Goal: Task Accomplishment & Management: Manage account settings

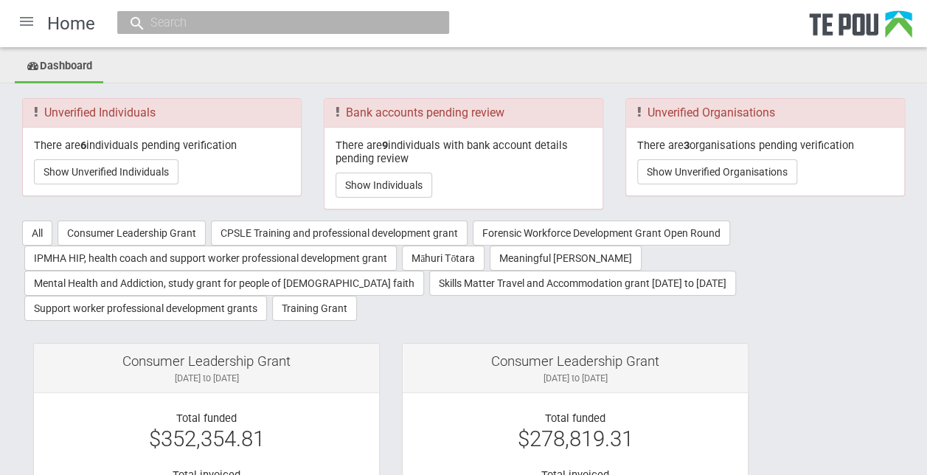
click at [32, 23] on div at bounding box center [26, 21] width 35 height 35
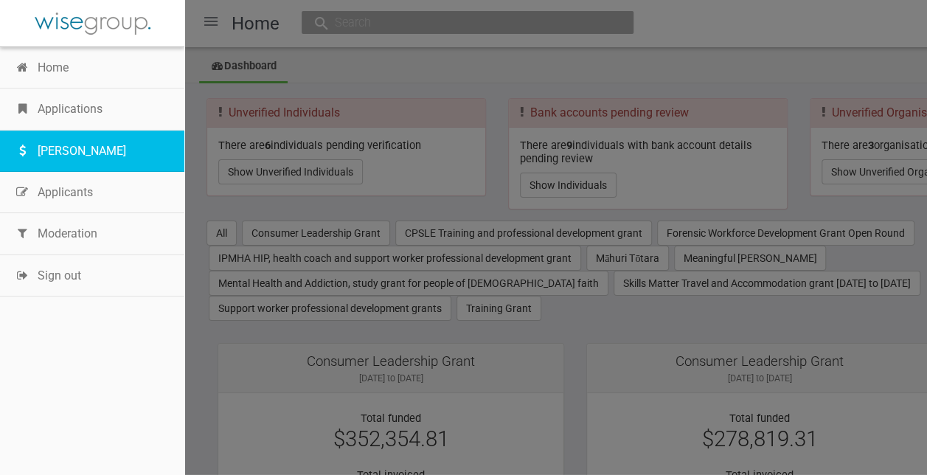
click at [54, 145] on link "[PERSON_NAME]" at bounding box center [92, 150] width 184 height 41
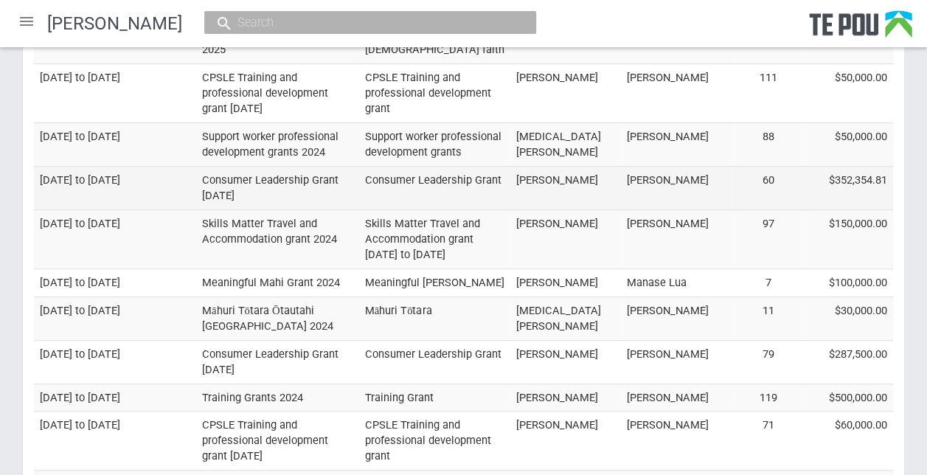
scroll to position [295, 0]
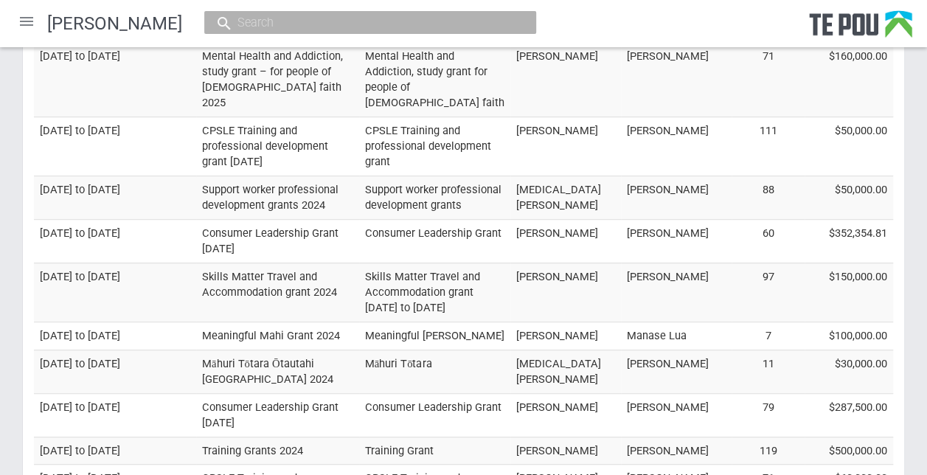
click at [29, 25] on div at bounding box center [26, 21] width 35 height 35
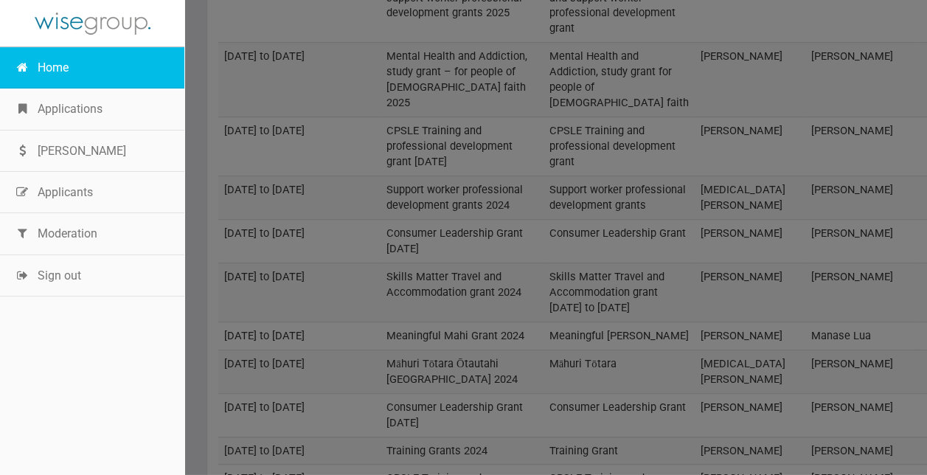
click at [59, 74] on link "Home" at bounding box center [92, 67] width 184 height 41
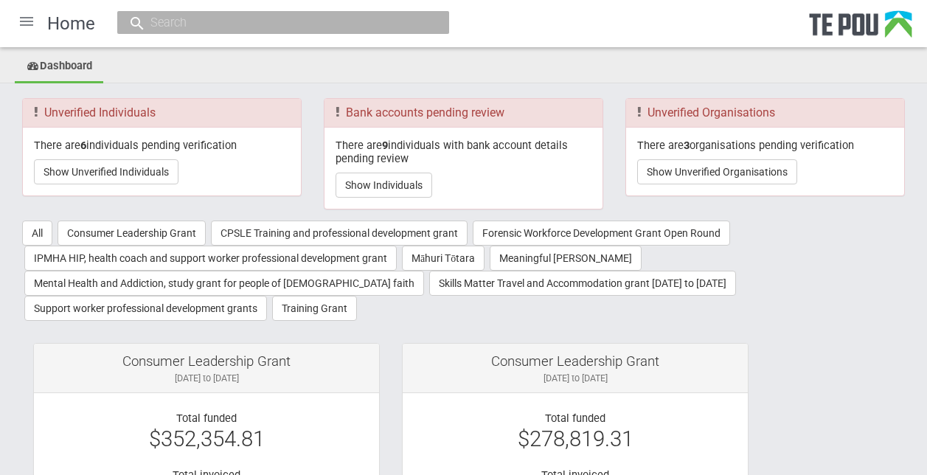
click at [63, 193] on div "There are 6 individuals pending verification Show Unverified Individuals" at bounding box center [162, 162] width 278 height 68
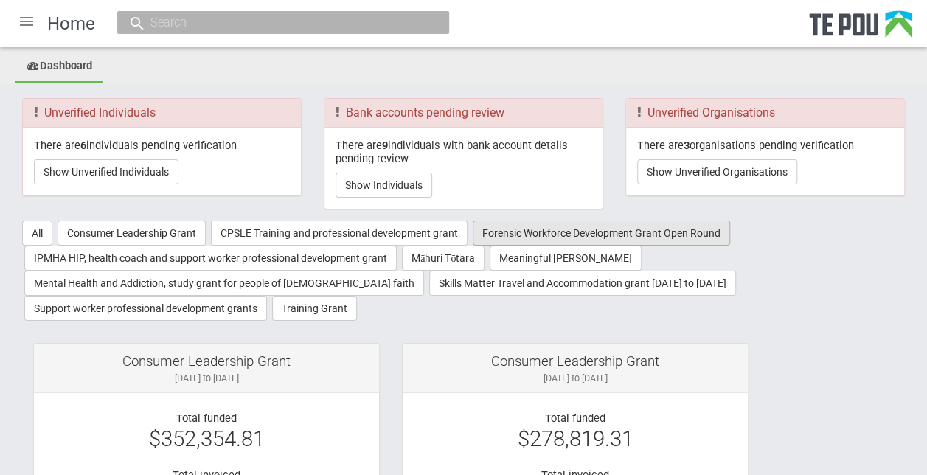
click at [603, 227] on button "Forensic Workforce Development Grant Open Round" at bounding box center [600, 232] width 257 height 25
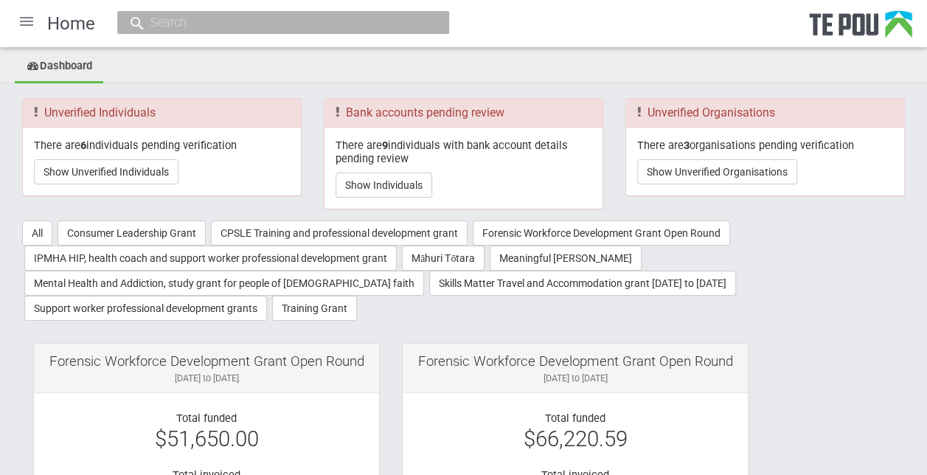
click at [23, 24] on div at bounding box center [26, 21] width 35 height 35
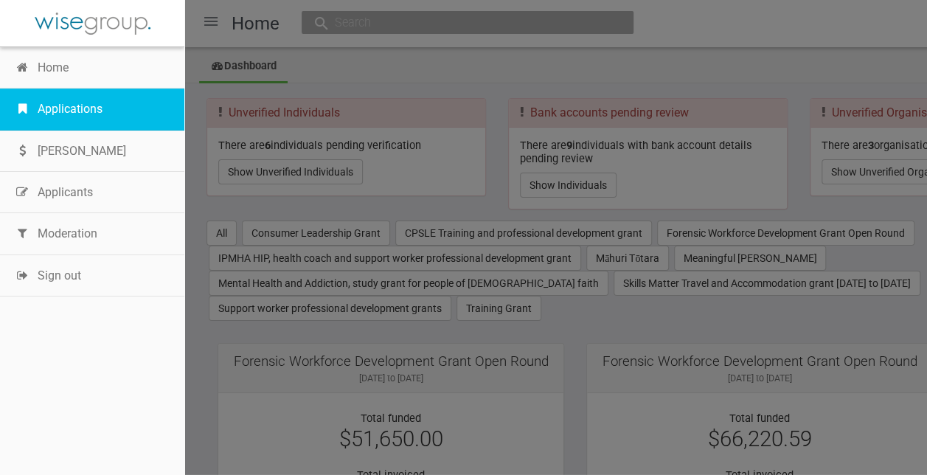
click at [49, 108] on link "Applications" at bounding box center [92, 108] width 184 height 41
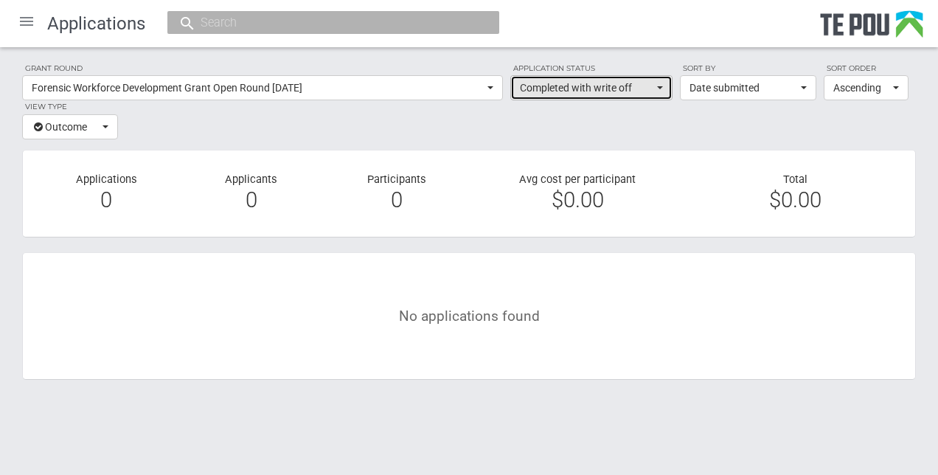
click at [664, 94] on button "Completed with write off" at bounding box center [591, 87] width 162 height 25
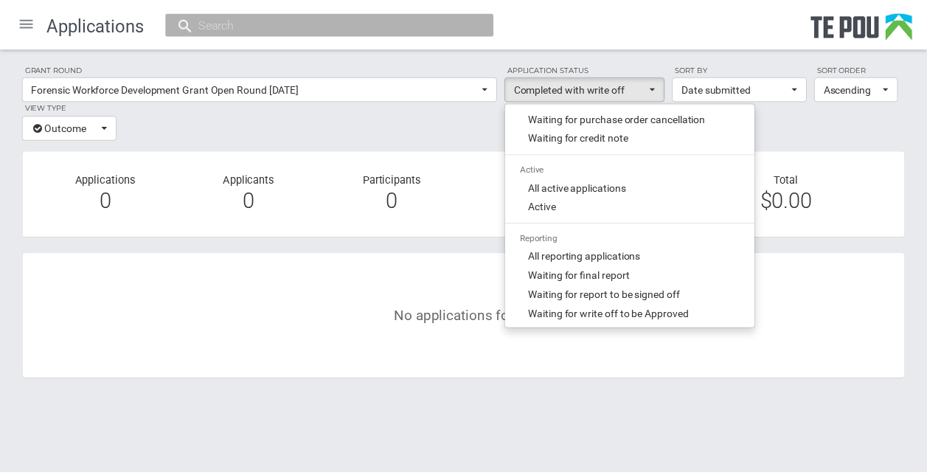
scroll to position [517, 0]
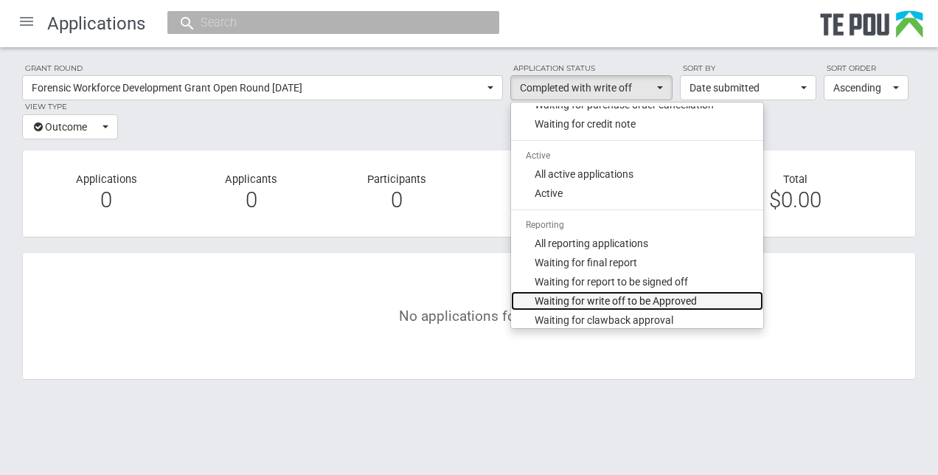
click at [632, 302] on span "Waiting for write off to be Approved" at bounding box center [615, 300] width 162 height 15
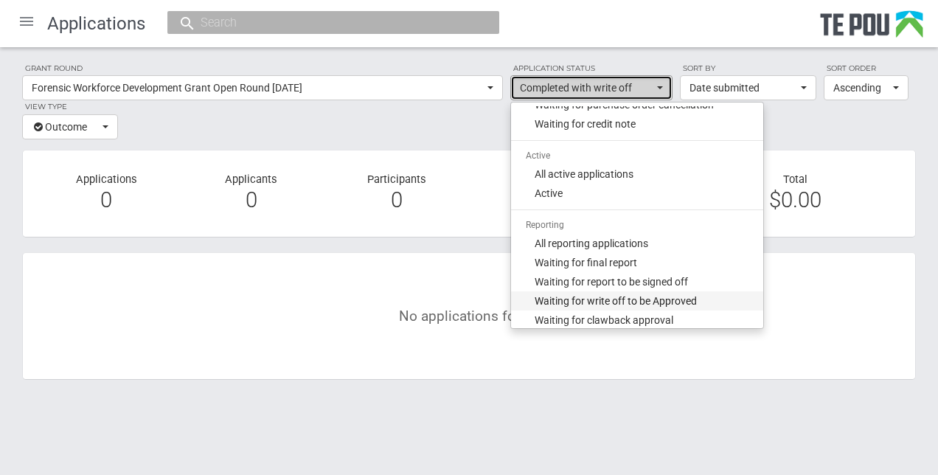
select select "321"
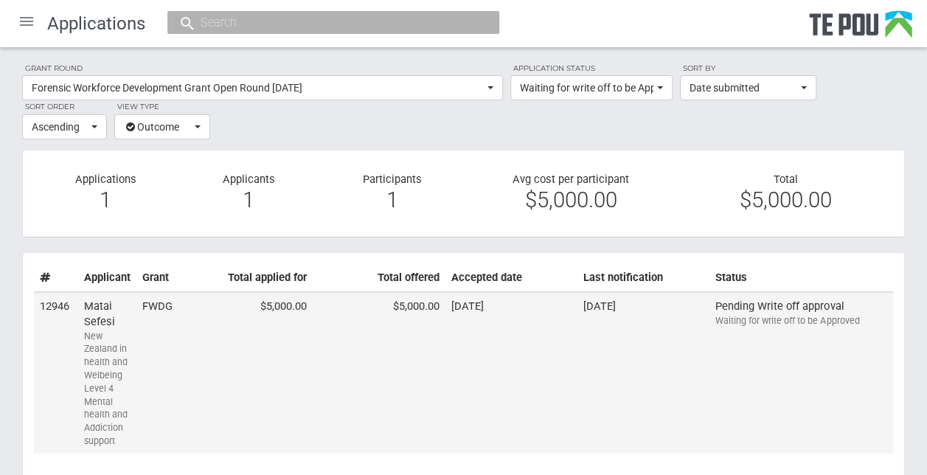
click at [103, 330] on div "New Zealand in health and Welbeing Level 4 Mental health and Addiction support" at bounding box center [107, 388] width 46 height 118
click at [206, 181] on div "Applicants 1" at bounding box center [248, 193] width 143 height 42
click at [26, 21] on div at bounding box center [26, 21] width 35 height 35
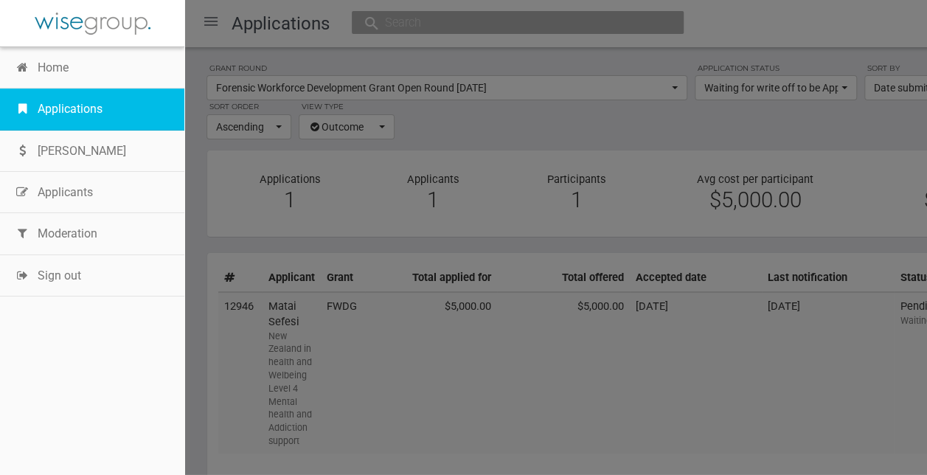
click at [88, 105] on link "Applications" at bounding box center [92, 108] width 184 height 41
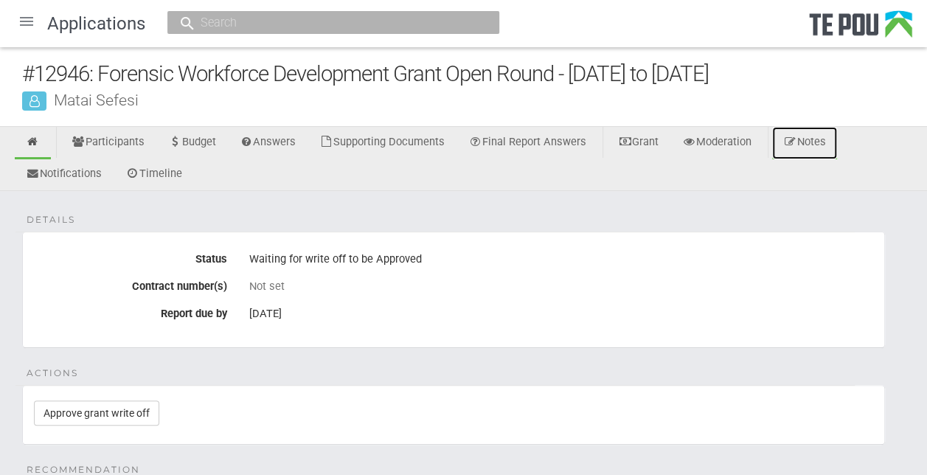
click at [831, 145] on link "Notes" at bounding box center [804, 143] width 65 height 32
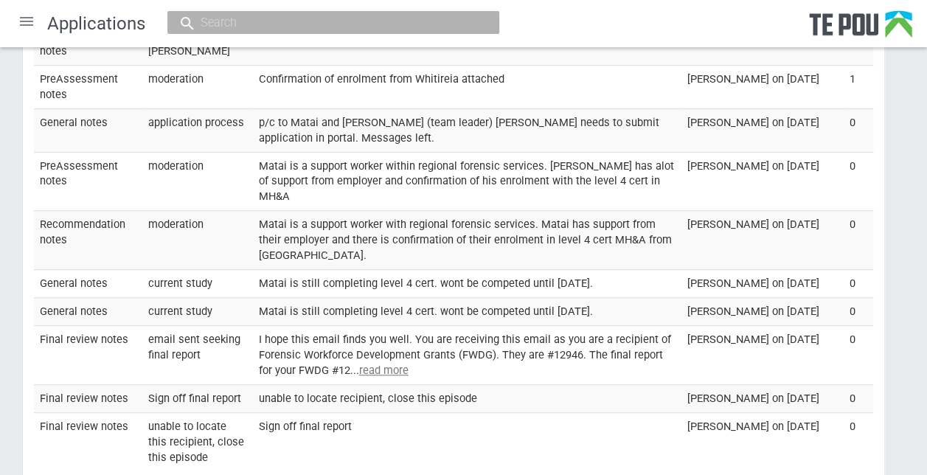
scroll to position [442, 0]
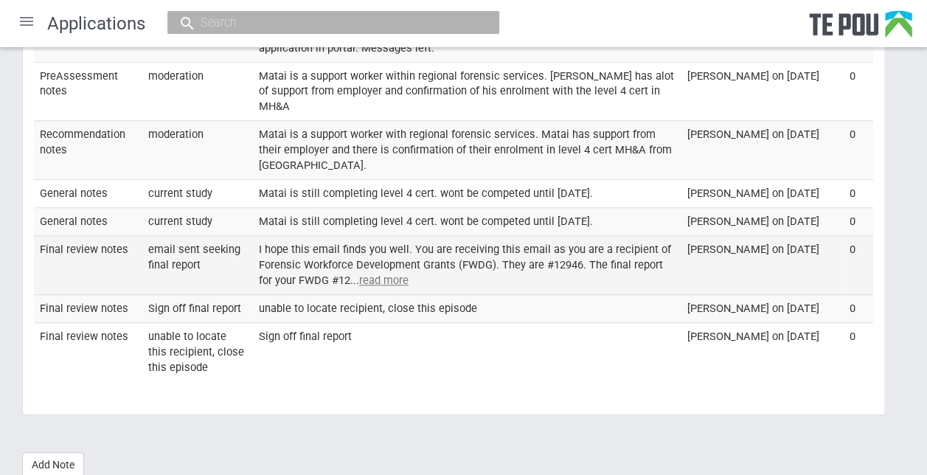
click at [377, 277] on u "read more" at bounding box center [383, 279] width 49 height 13
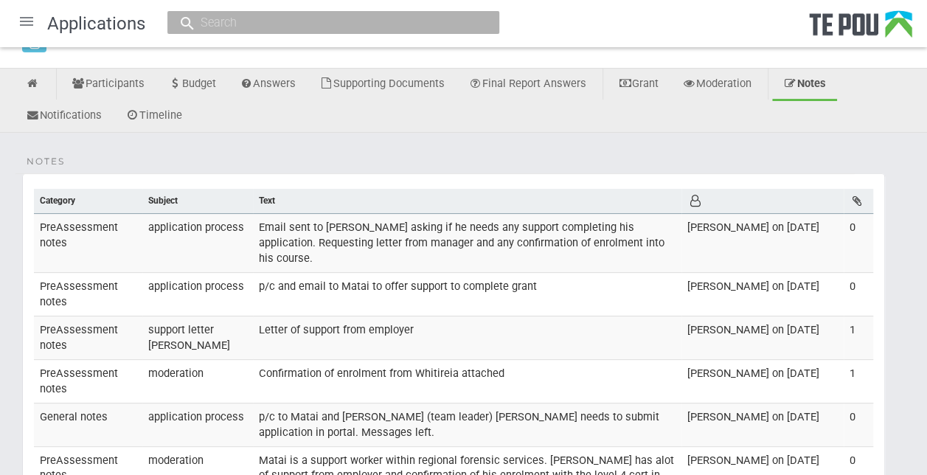
scroll to position [0, 0]
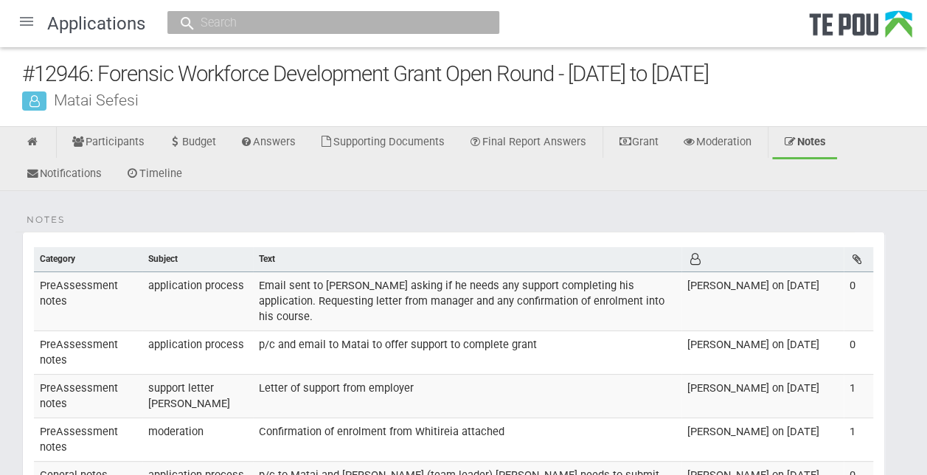
click at [27, 19] on div at bounding box center [26, 21] width 35 height 35
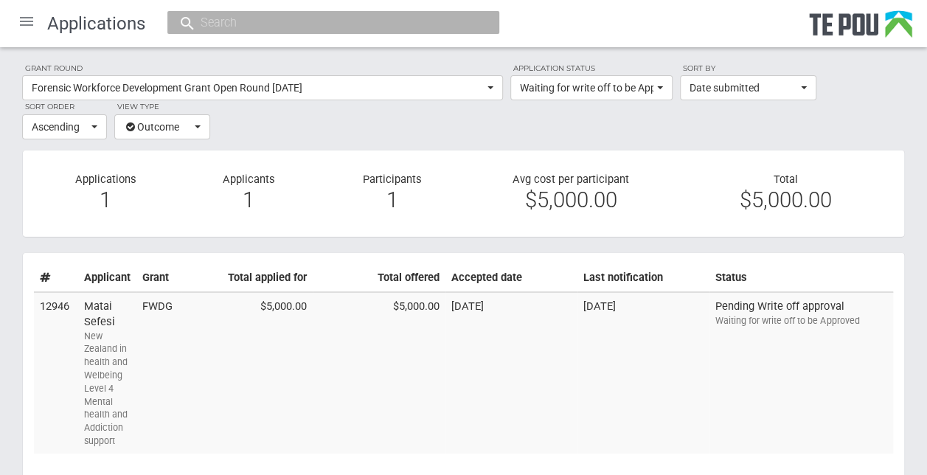
click at [130, 224] on section "Applications 1 Applicants 1 Participants 1 Avg cost per participant $5,000.00 T…" at bounding box center [463, 194] width 882 height 88
click at [87, 178] on div "Applications 1" at bounding box center [105, 193] width 143 height 42
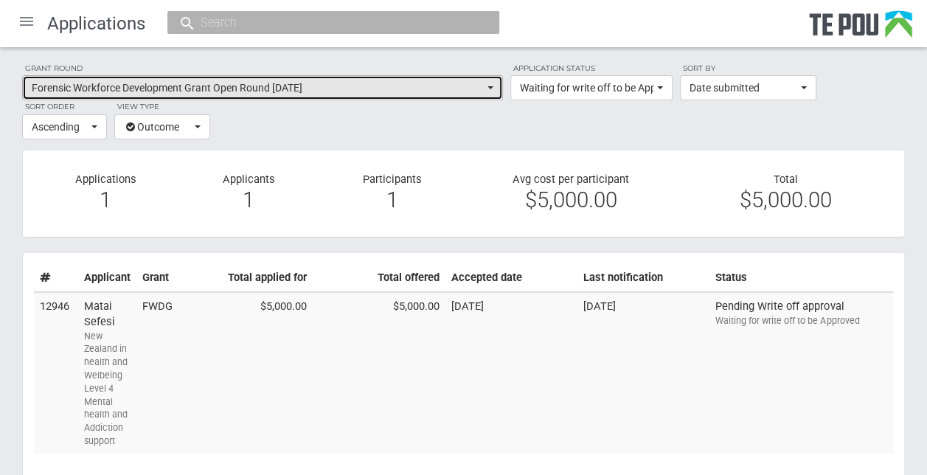
click at [493, 89] on button "Forensic Workforce Development Grant Open Round May 2023" at bounding box center [262, 87] width 481 height 25
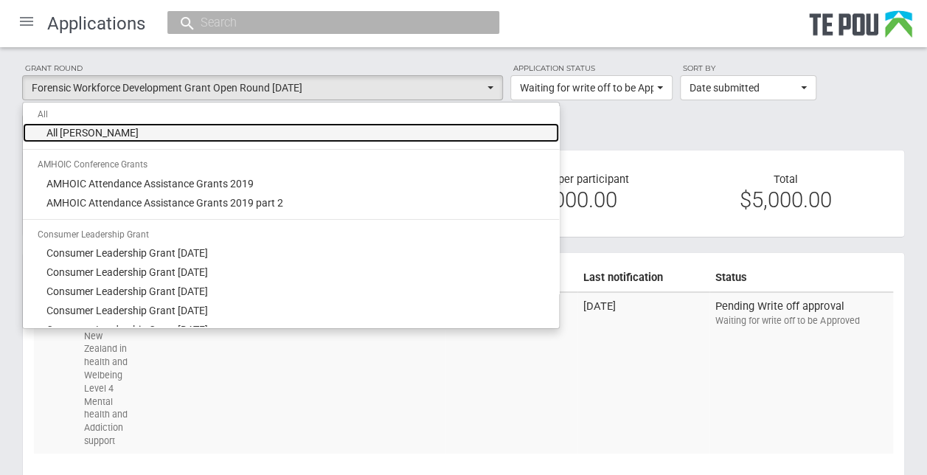
click at [91, 135] on span "All grant rounds" at bounding box center [92, 132] width 92 height 15
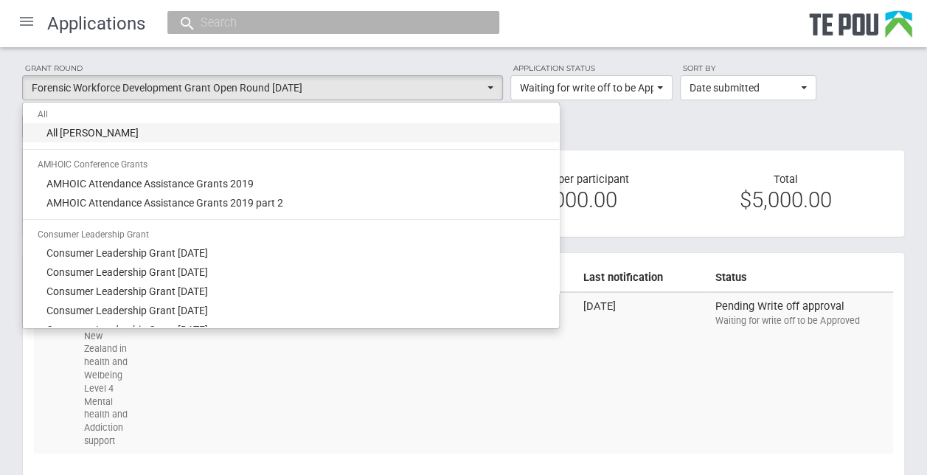
select select "-1"
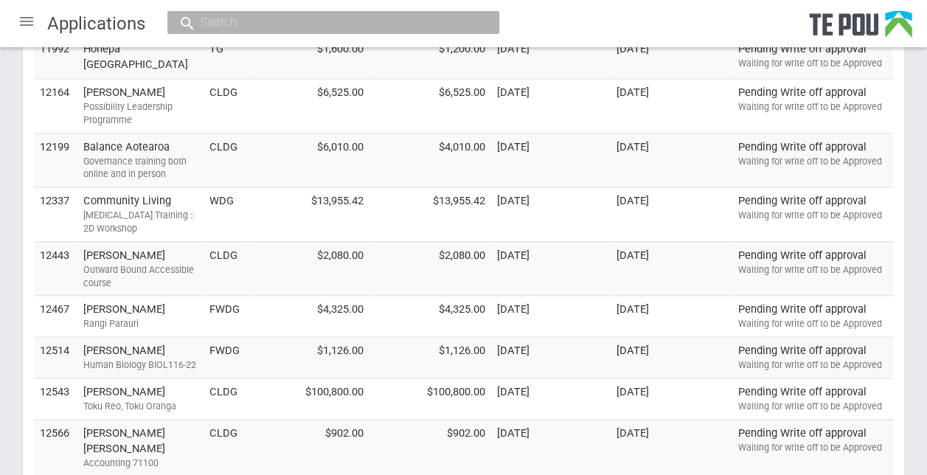
scroll to position [885, 0]
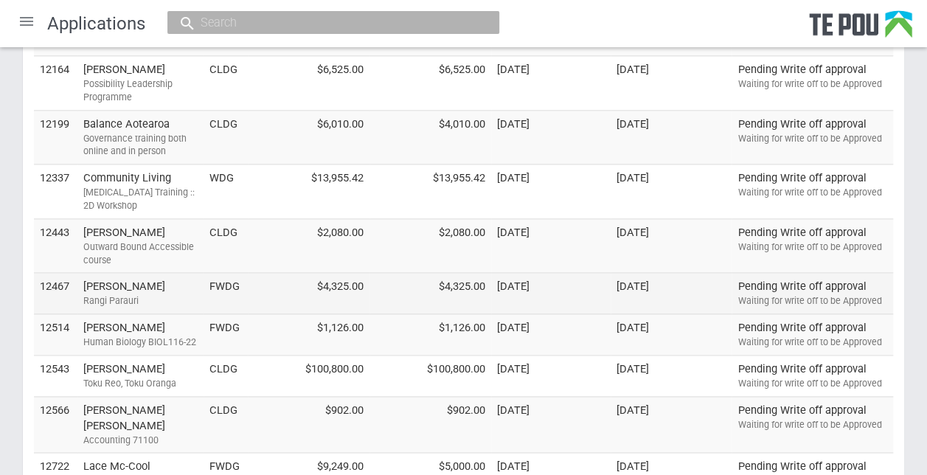
click at [522, 314] on td "16 February, 2022" at bounding box center [550, 293] width 119 height 41
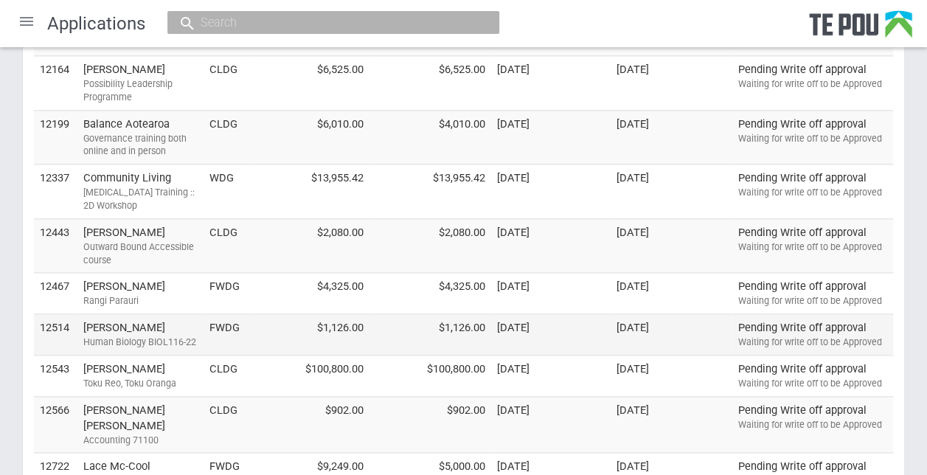
click at [318, 355] on td "$1,126.00" at bounding box center [309, 334] width 122 height 41
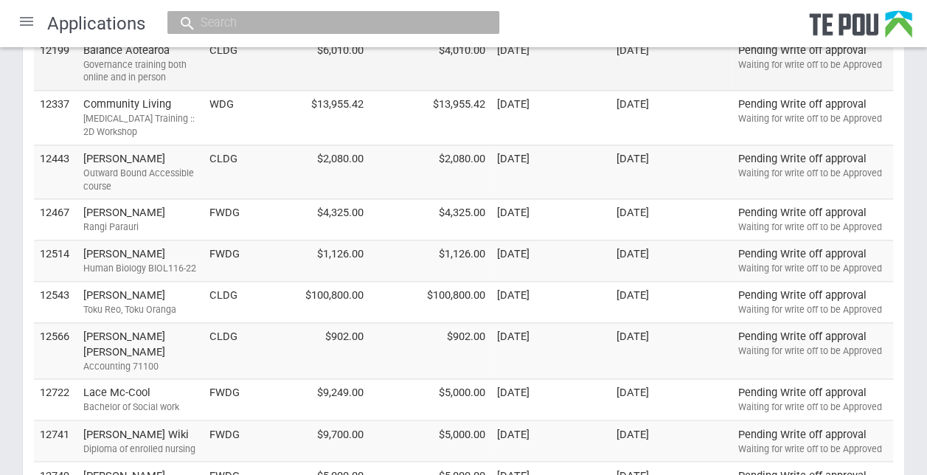
scroll to position [1032, 0]
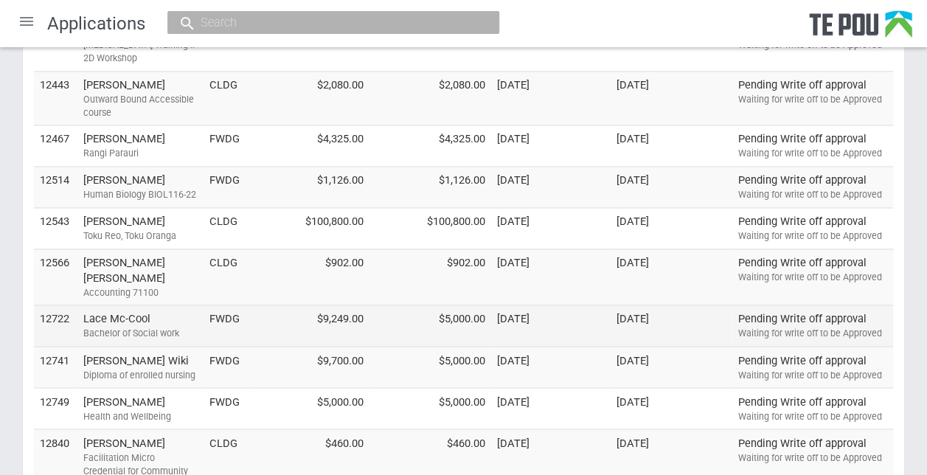
click at [219, 346] on td "FWDG" at bounding box center [224, 325] width 43 height 41
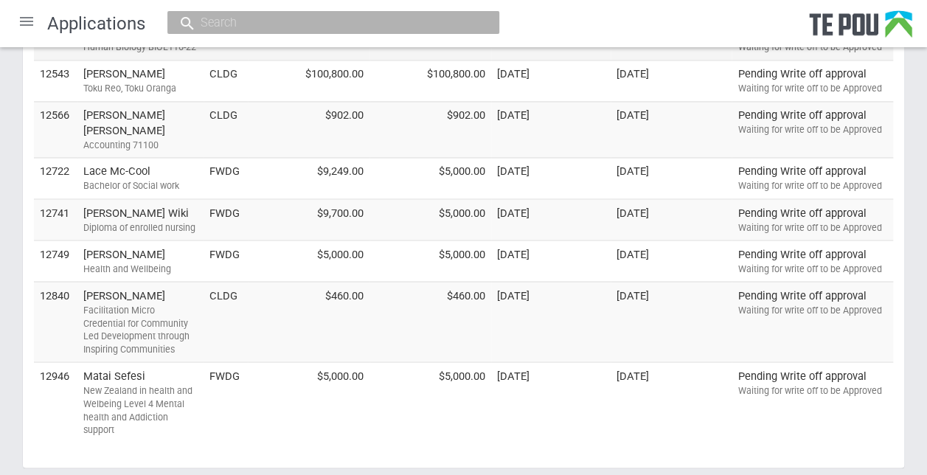
scroll to position [1253, 0]
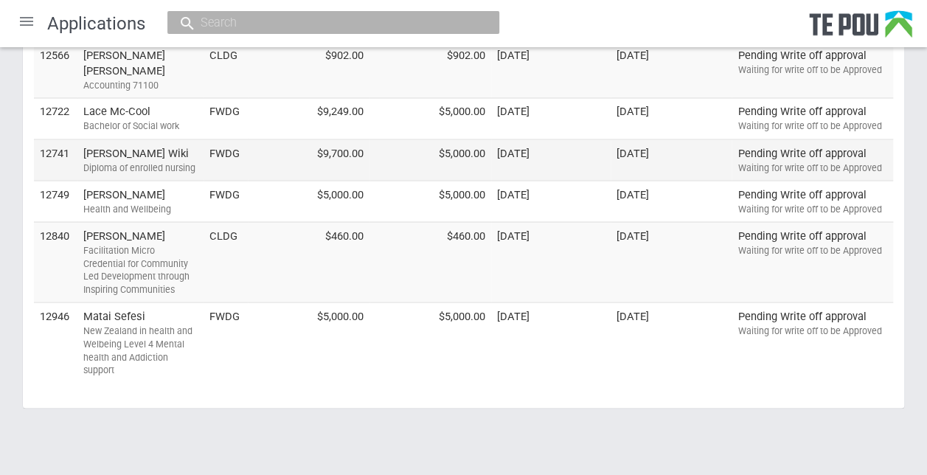
click at [218, 181] on td "FWDG" at bounding box center [224, 159] width 43 height 41
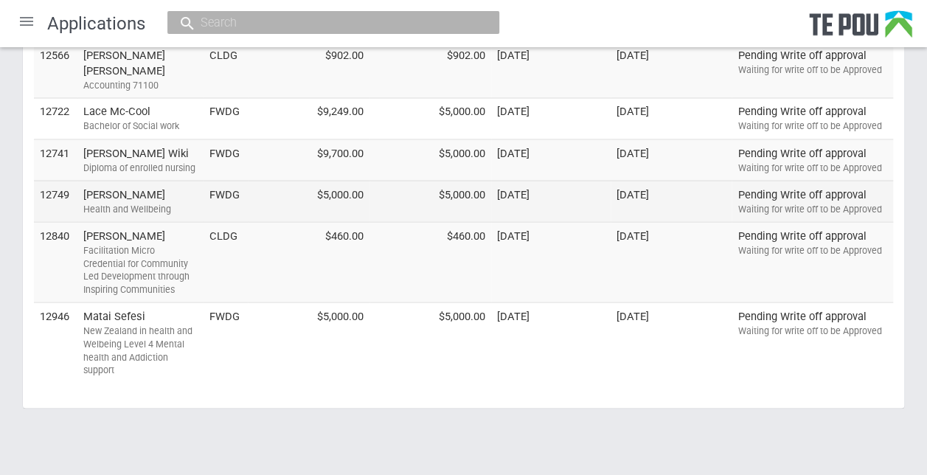
click at [248, 221] on td "$5,000.00" at bounding box center [309, 200] width 122 height 41
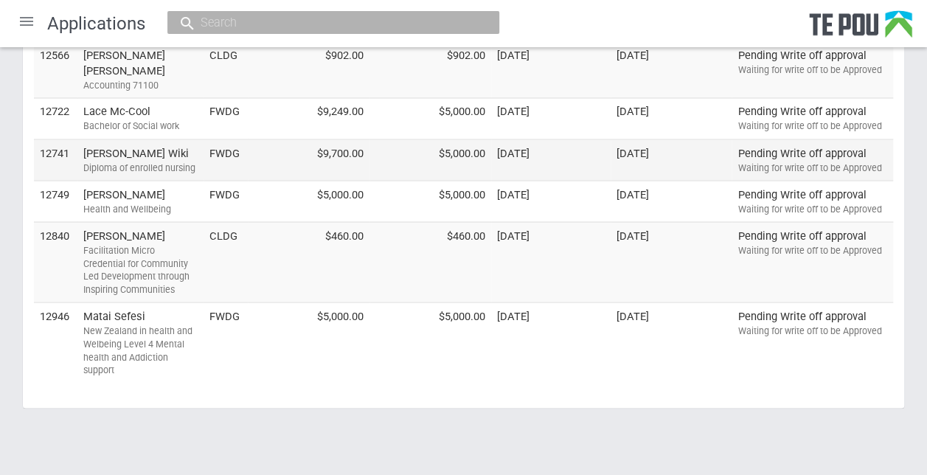
scroll to position [1327, 0]
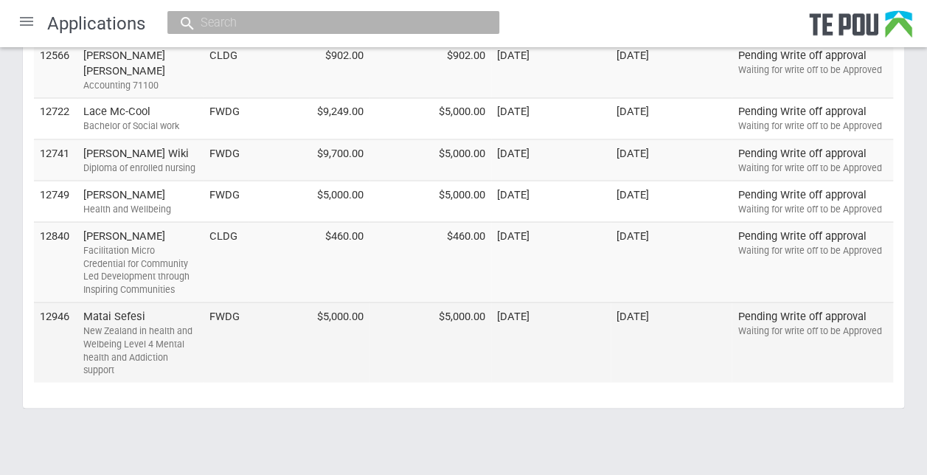
click at [248, 381] on td "$5,000.00" at bounding box center [309, 341] width 122 height 80
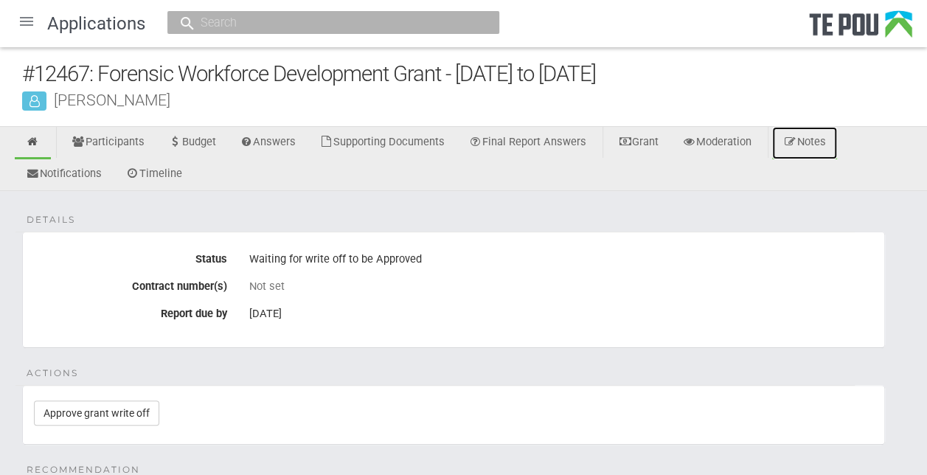
click at [821, 143] on link "Notes" at bounding box center [804, 143] width 65 height 32
click at [97, 411] on link "Approve grant write off" at bounding box center [96, 412] width 125 height 25
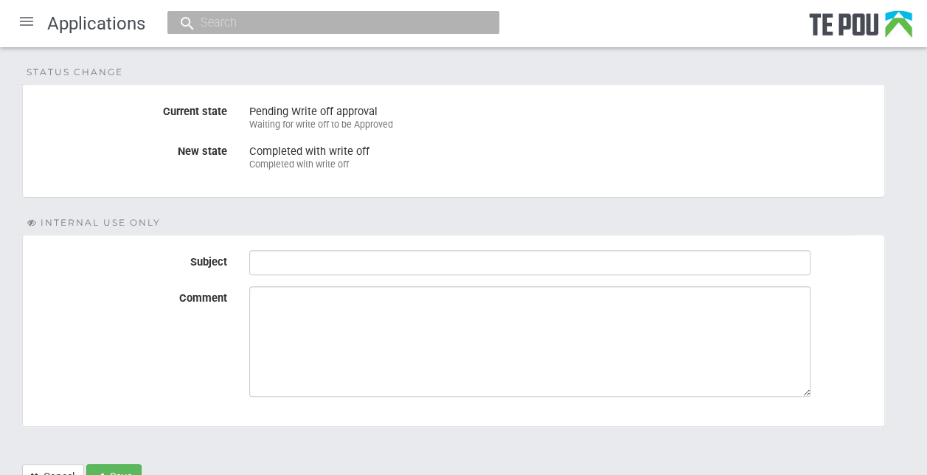
scroll to position [211, 0]
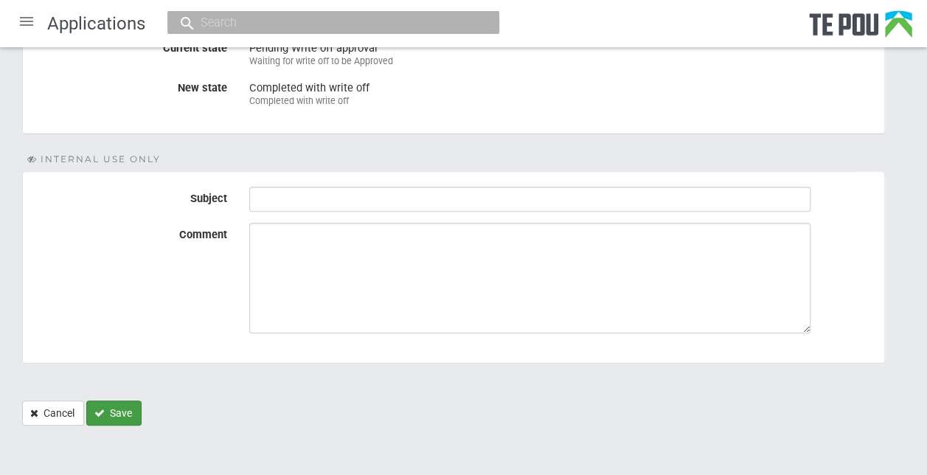
click at [122, 404] on button "Save" at bounding box center [113, 412] width 55 height 25
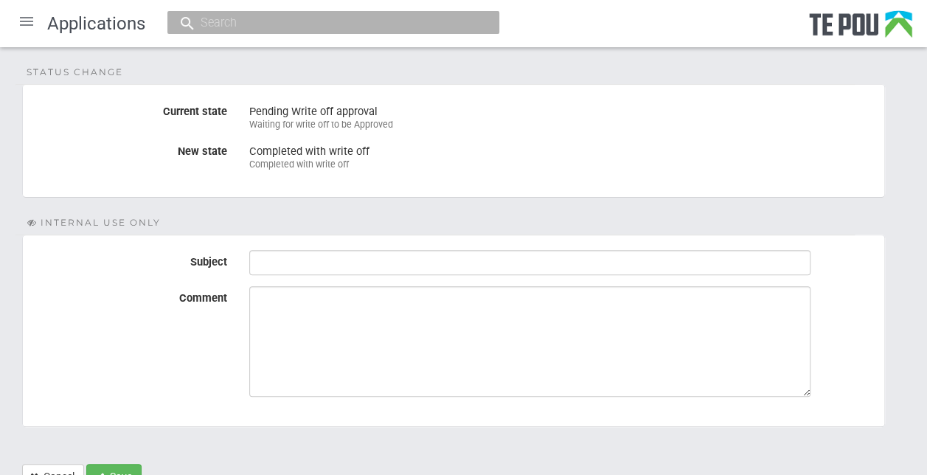
scroll to position [211, 0]
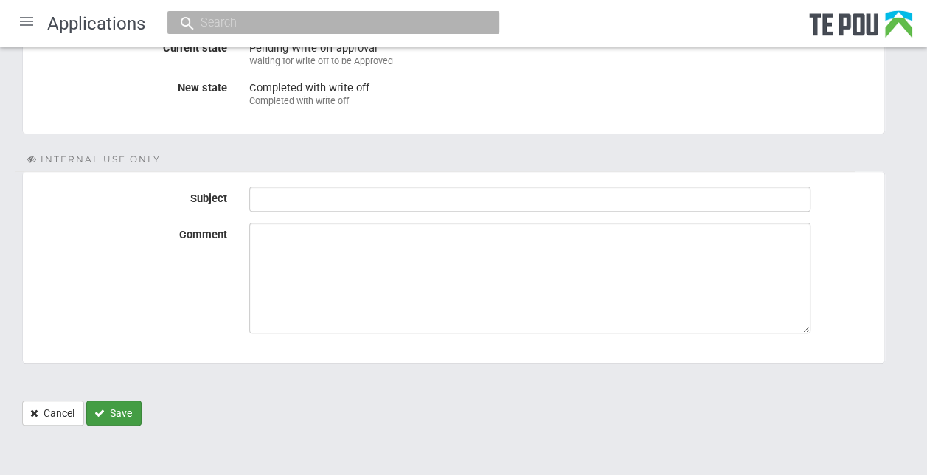
click at [116, 405] on button "Save" at bounding box center [113, 412] width 55 height 25
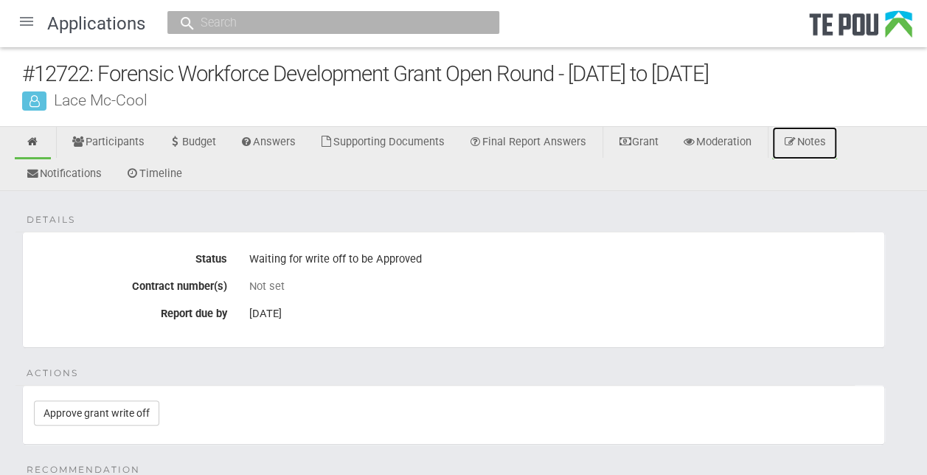
drag, startPoint x: 842, startPoint y: 134, endPoint x: 831, endPoint y: 139, distance: 11.5
click at [837, 134] on link "Notes" at bounding box center [804, 143] width 65 height 32
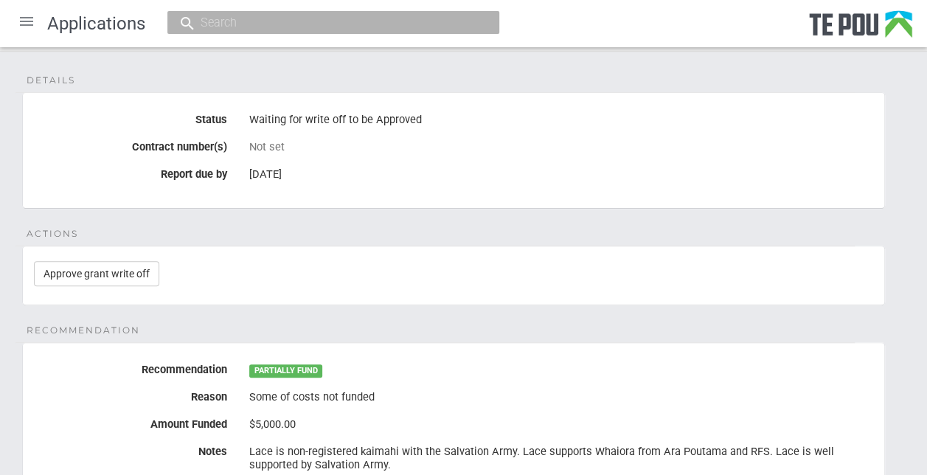
scroll to position [295, 0]
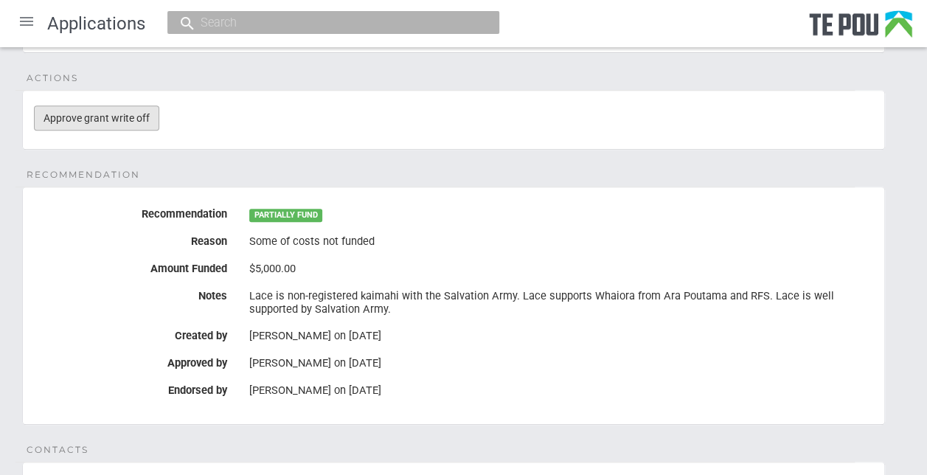
click at [121, 119] on link "Approve grant write off" at bounding box center [96, 117] width 125 height 25
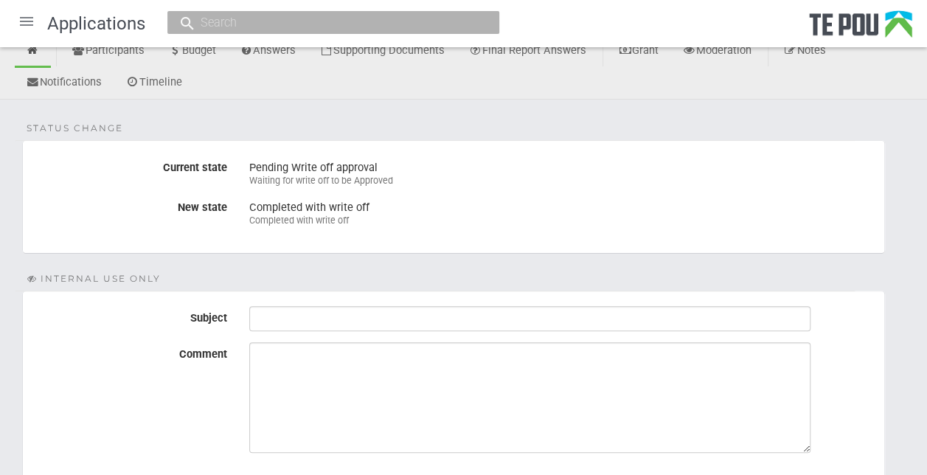
scroll to position [211, 0]
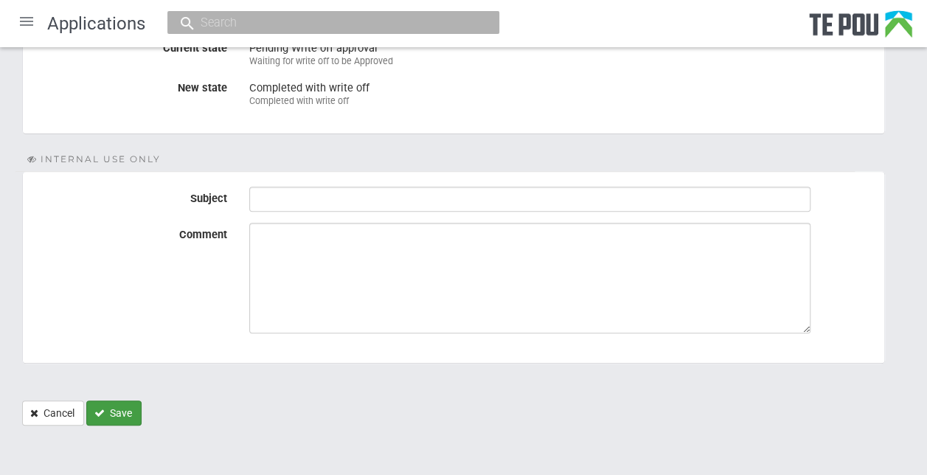
click at [116, 416] on button "Save" at bounding box center [113, 412] width 55 height 25
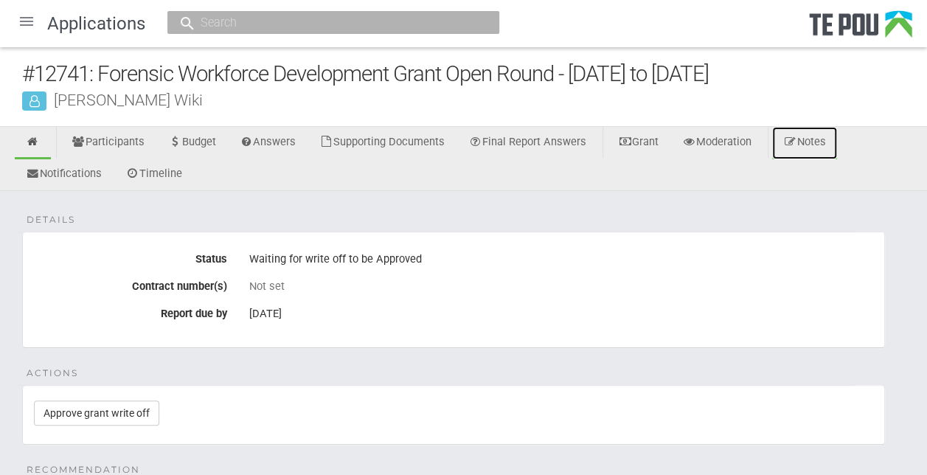
click at [831, 140] on link "Notes" at bounding box center [804, 143] width 65 height 32
click at [126, 410] on link "Approve grant write off" at bounding box center [96, 412] width 125 height 25
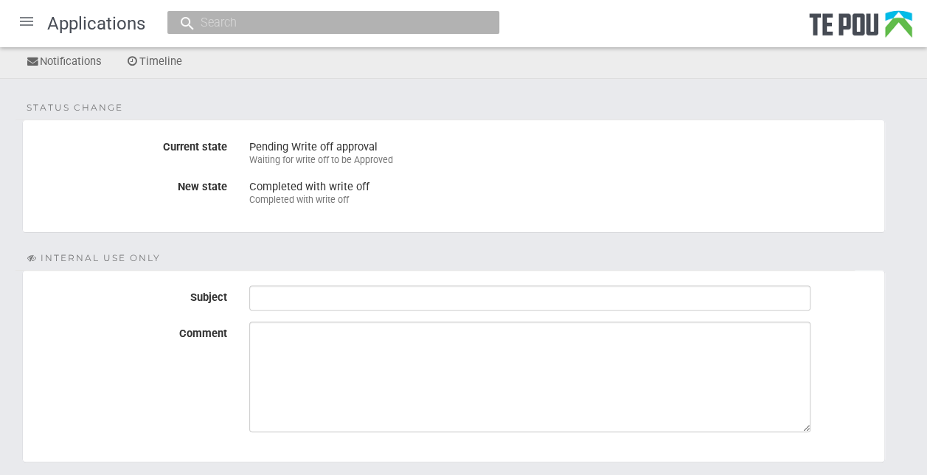
scroll to position [211, 0]
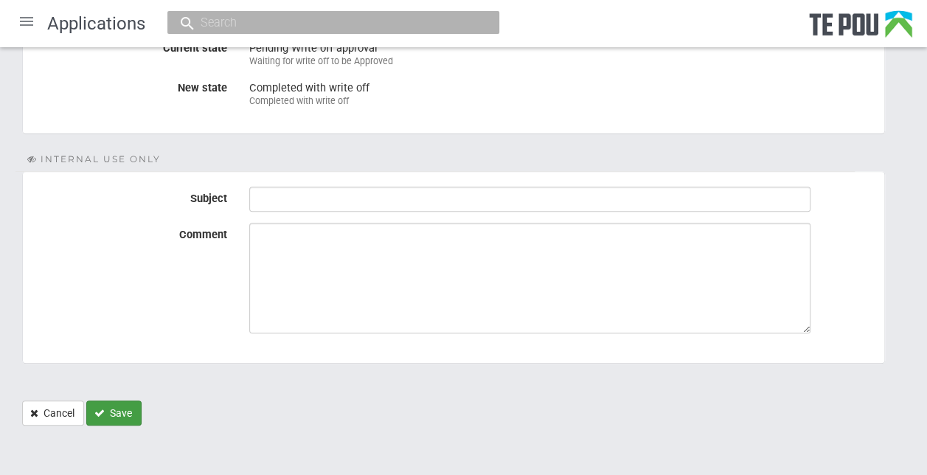
click at [116, 411] on button "Save" at bounding box center [113, 412] width 55 height 25
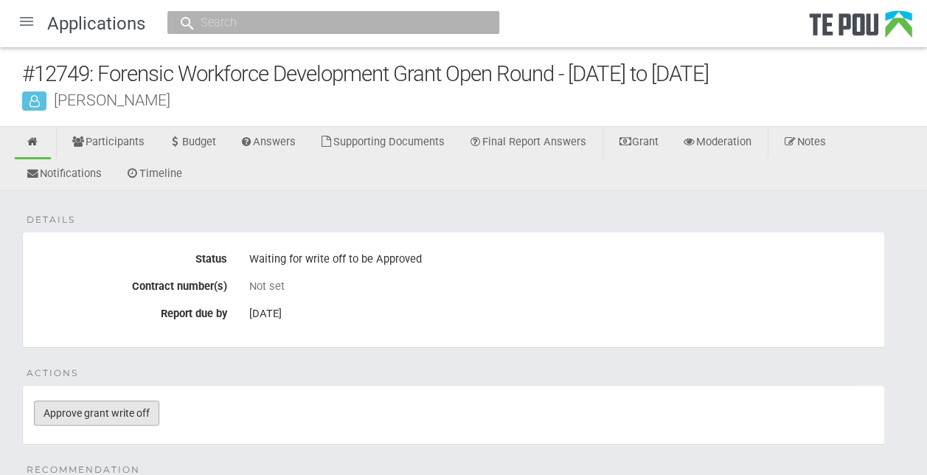
click at [109, 410] on link "Approve grant write off" at bounding box center [96, 412] width 125 height 25
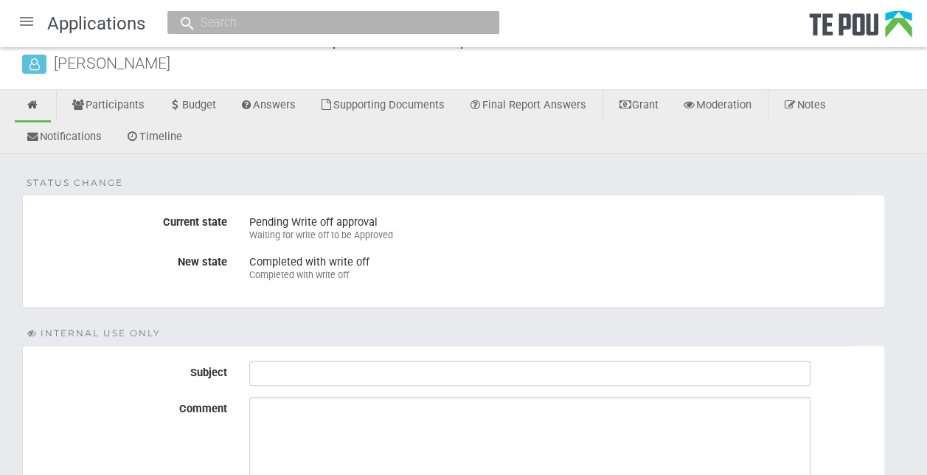
scroll to position [211, 0]
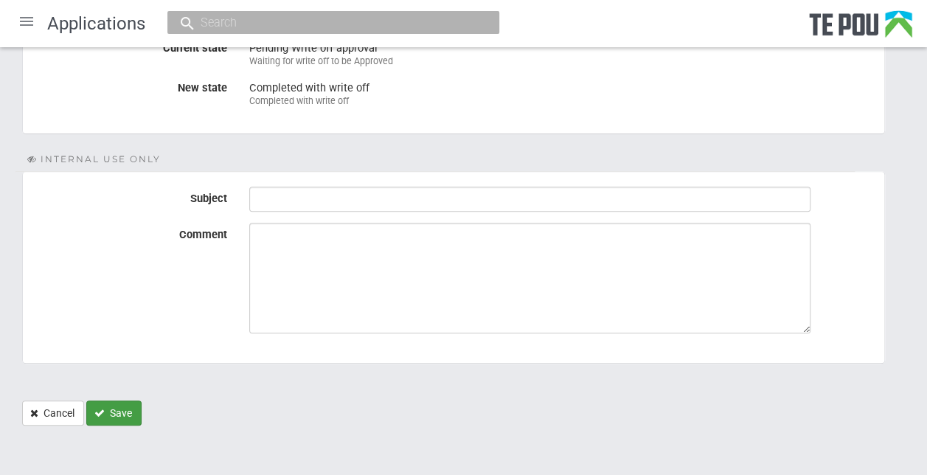
click at [122, 407] on button "Save" at bounding box center [113, 412] width 55 height 25
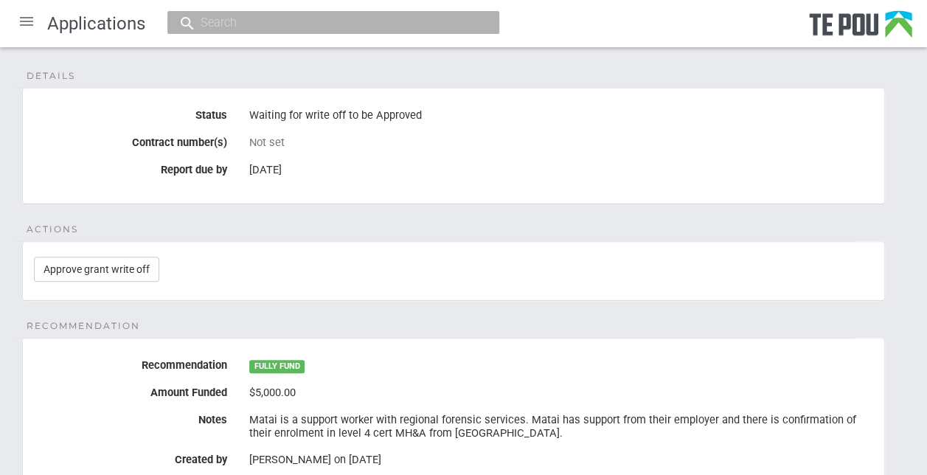
scroll to position [147, 0]
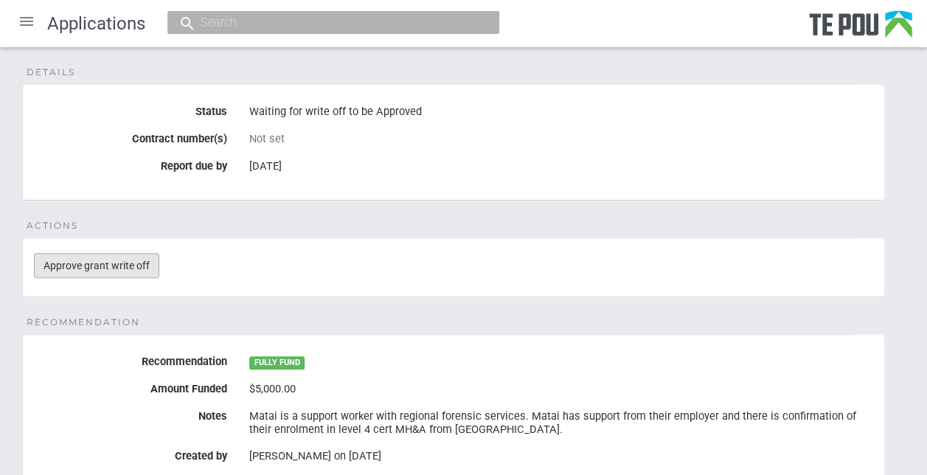
click at [123, 261] on link "Approve grant write off" at bounding box center [96, 265] width 125 height 25
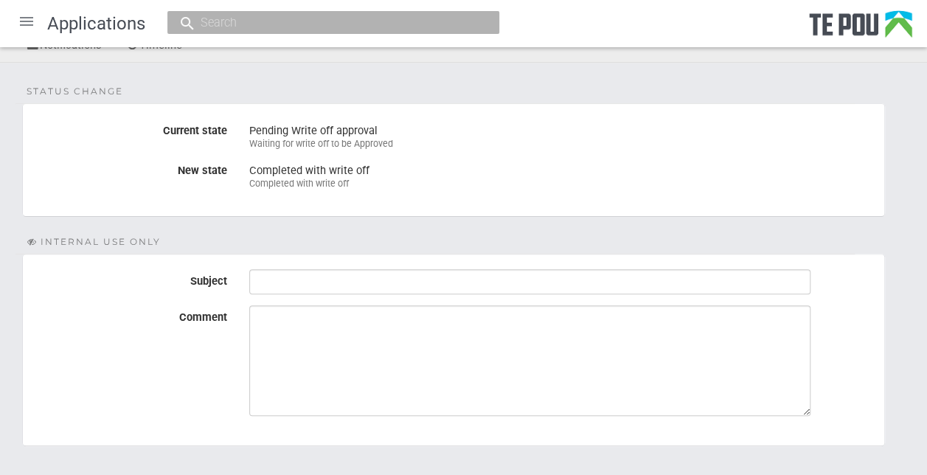
scroll to position [211, 0]
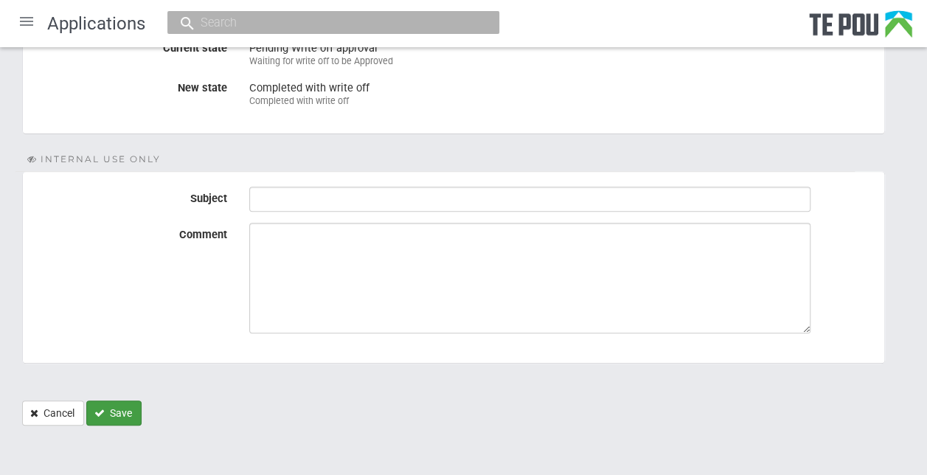
click at [115, 407] on button "Save" at bounding box center [113, 412] width 55 height 25
